Goal: Information Seeking & Learning: Learn about a topic

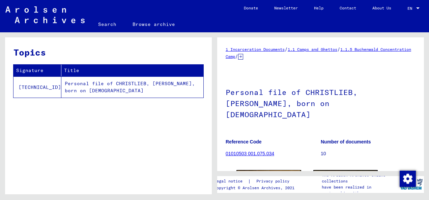
click at [255, 60] on div "1 Incarceration Documents / 1.1 Camps and Ghettos / 1.1.5 Buchenwald Concentrat…" at bounding box center [321, 174] width 190 height 257
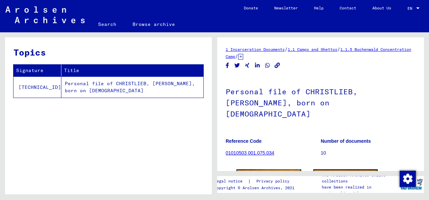
scroll to position [0, 0]
click at [364, 50] on link "1.1.5 Buchenwald Concentration Camp" at bounding box center [318, 53] width 185 height 12
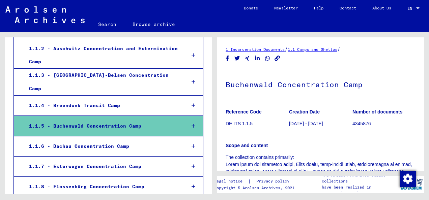
scroll to position [0, 0]
click at [192, 124] on icon at bounding box center [194, 126] width 4 height 5
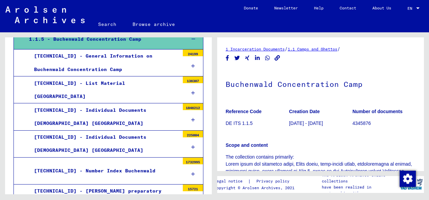
scroll to position [237, 0]
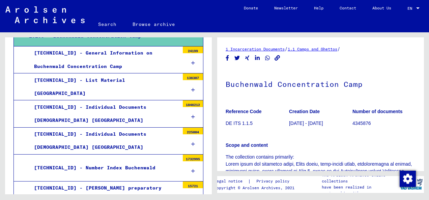
click at [191, 115] on icon at bounding box center [193, 117] width 4 height 5
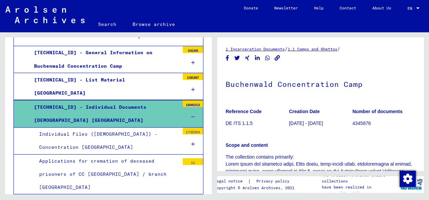
click at [132, 134] on div "Individual Files ([DEMOGRAPHIC_DATA]) - Concentration [GEOGRAPHIC_DATA]" at bounding box center [106, 141] width 145 height 26
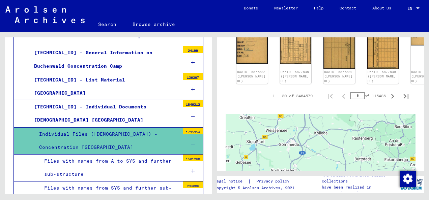
scroll to position [451, 0]
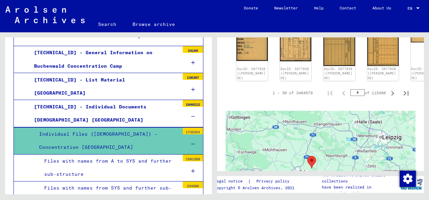
drag, startPoint x: 260, startPoint y: 160, endPoint x: 293, endPoint y: 163, distance: 33.9
click at [293, 163] on div at bounding box center [321, 195] width 190 height 169
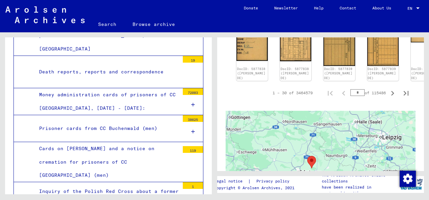
scroll to position [431, 0]
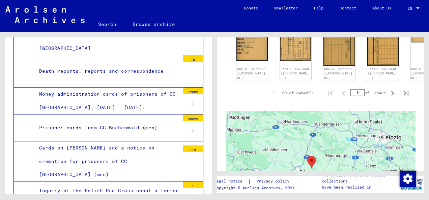
click at [68, 65] on div "Death reports, reports and correspondence" at bounding box center [106, 71] width 145 height 13
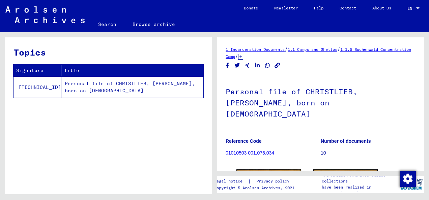
click at [243, 58] on icon at bounding box center [240, 57] width 5 height 6
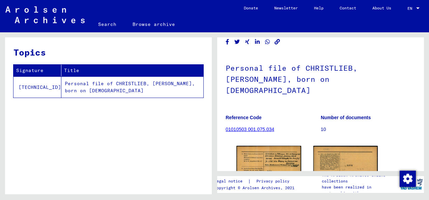
scroll to position [45, 0]
click at [362, 146] on img at bounding box center [345, 192] width 65 height 92
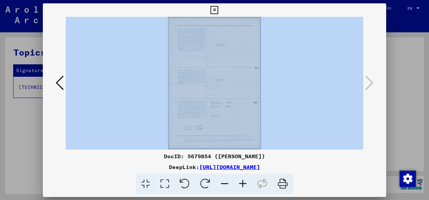
click at [362, 137] on div "DocID: 5679854 ([PERSON_NAME]) DeepLink: [URL][DOMAIN_NAME]" at bounding box center [214, 100] width 343 height 194
click at [362, 137] on img at bounding box center [214, 83] width 297 height 133
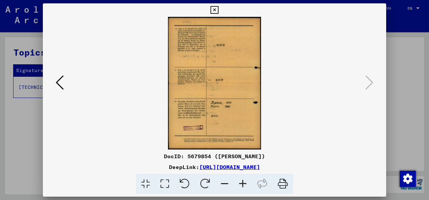
drag, startPoint x: 362, startPoint y: 137, endPoint x: 29, endPoint y: 144, distance: 332.6
click at [29, 144] on div at bounding box center [214, 100] width 429 height 200
